Goal: Task Accomplishment & Management: Complete application form

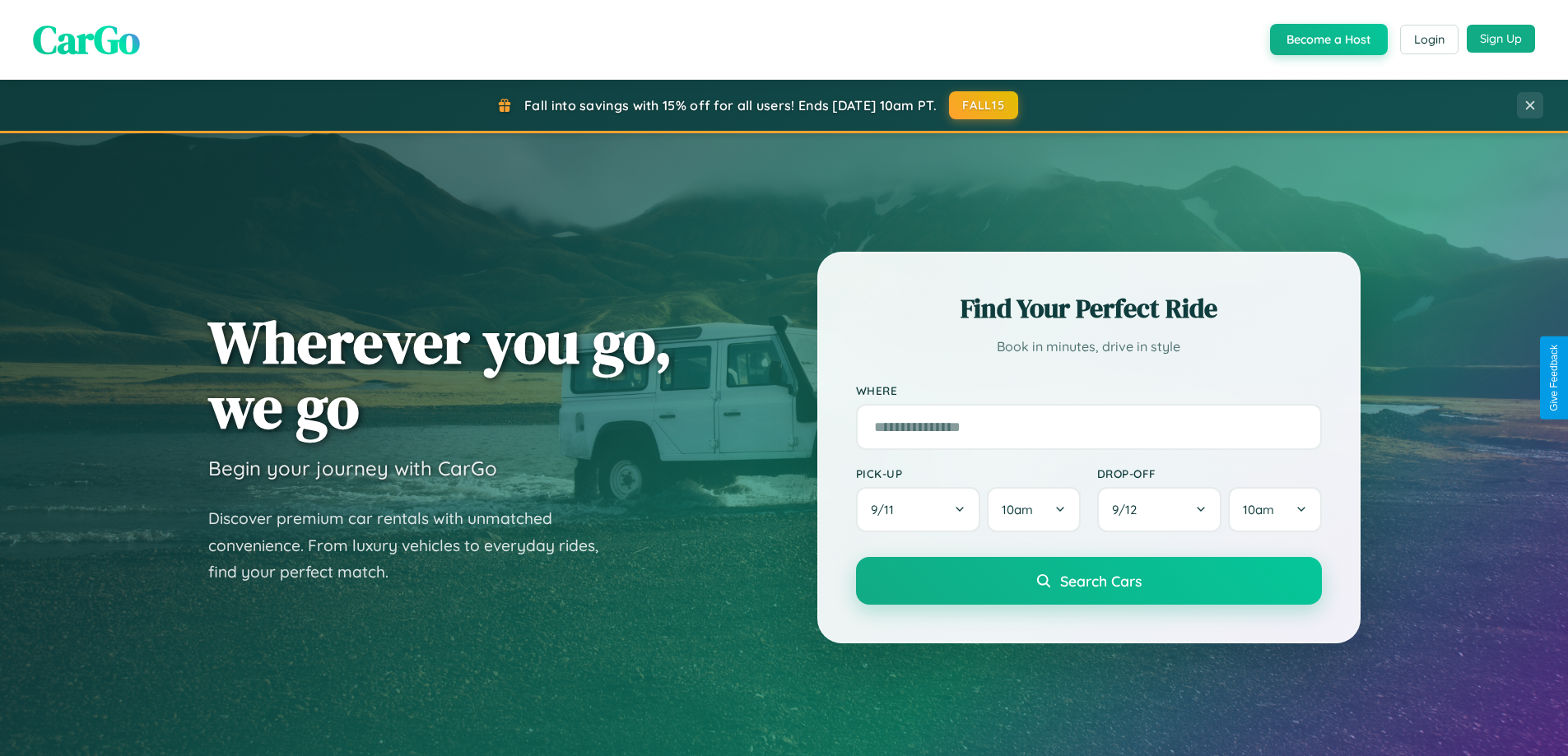
click at [1500, 39] on button "Sign Up" at bounding box center [1500, 38] width 68 height 28
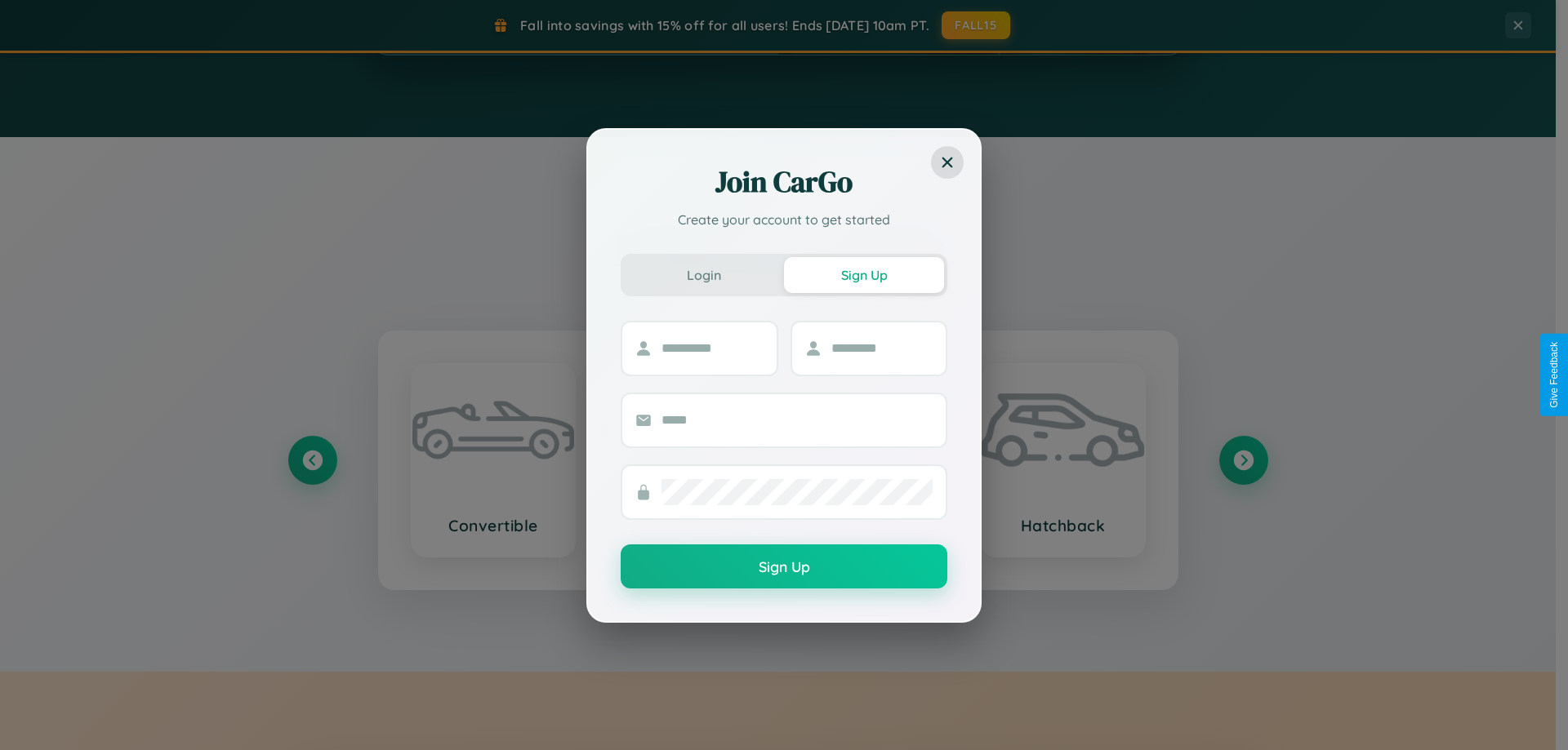
scroll to position [3139, 0]
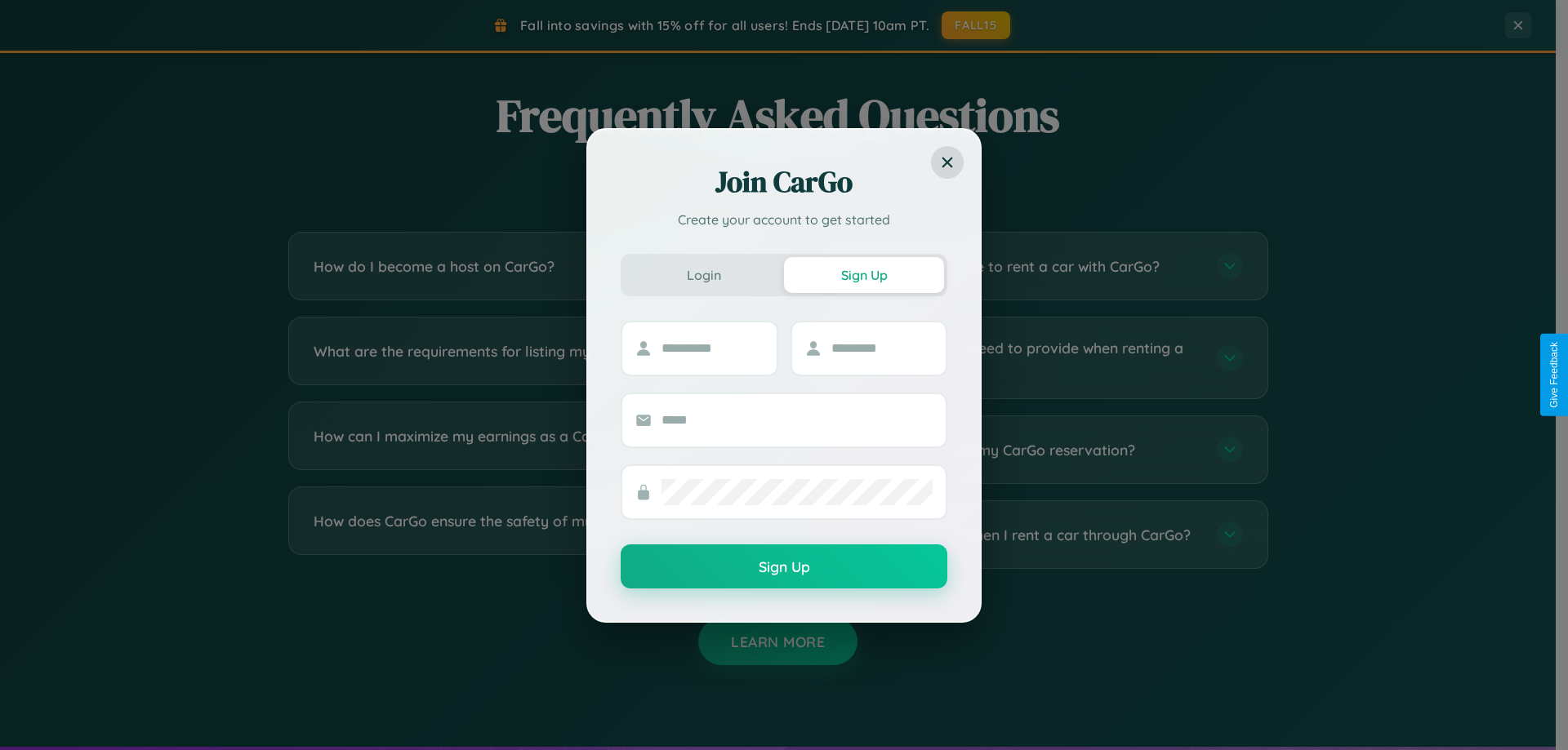
click at [1030, 534] on div "Join CarGo Create your account to get started Login Sign Up Sign Up" at bounding box center [784, 375] width 1568 height 750
click at [524, 534] on div "Join CarGo Create your account to get started Login Sign Up Sign Up" at bounding box center [784, 375] width 1568 height 750
click at [1030, 357] on div "Join CarGo Create your account to get started Login Sign Up Sign Up" at bounding box center [784, 375] width 1568 height 750
click at [524, 449] on div "Join CarGo Create your account to get started Login Sign Up Sign Up" at bounding box center [784, 375] width 1568 height 750
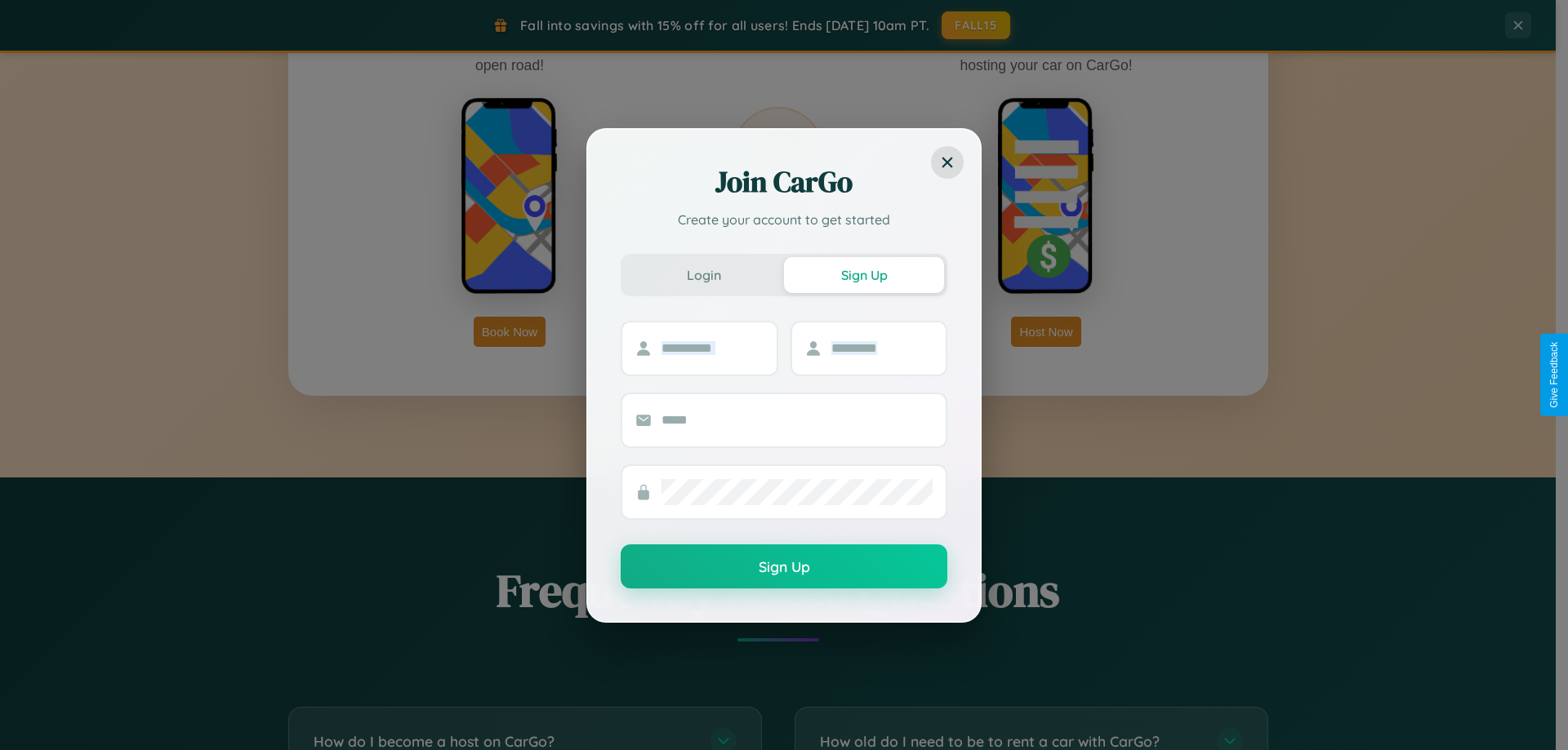
scroll to position [2622, 0]
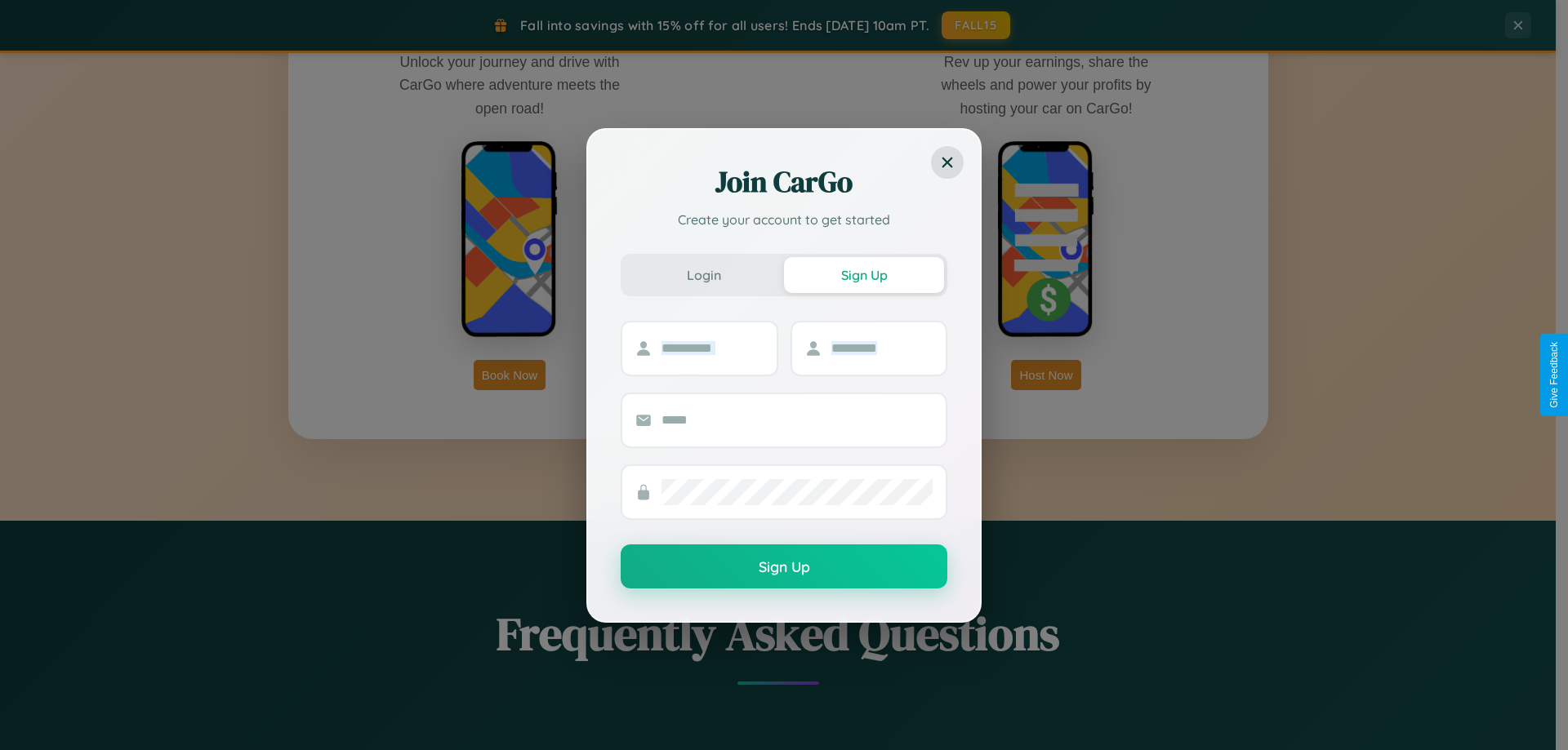
click at [1046, 375] on div "Join CarGo Create your account to get started Login Sign Up Sign Up" at bounding box center [784, 375] width 1568 height 750
